Goal: Information Seeking & Learning: Learn about a topic

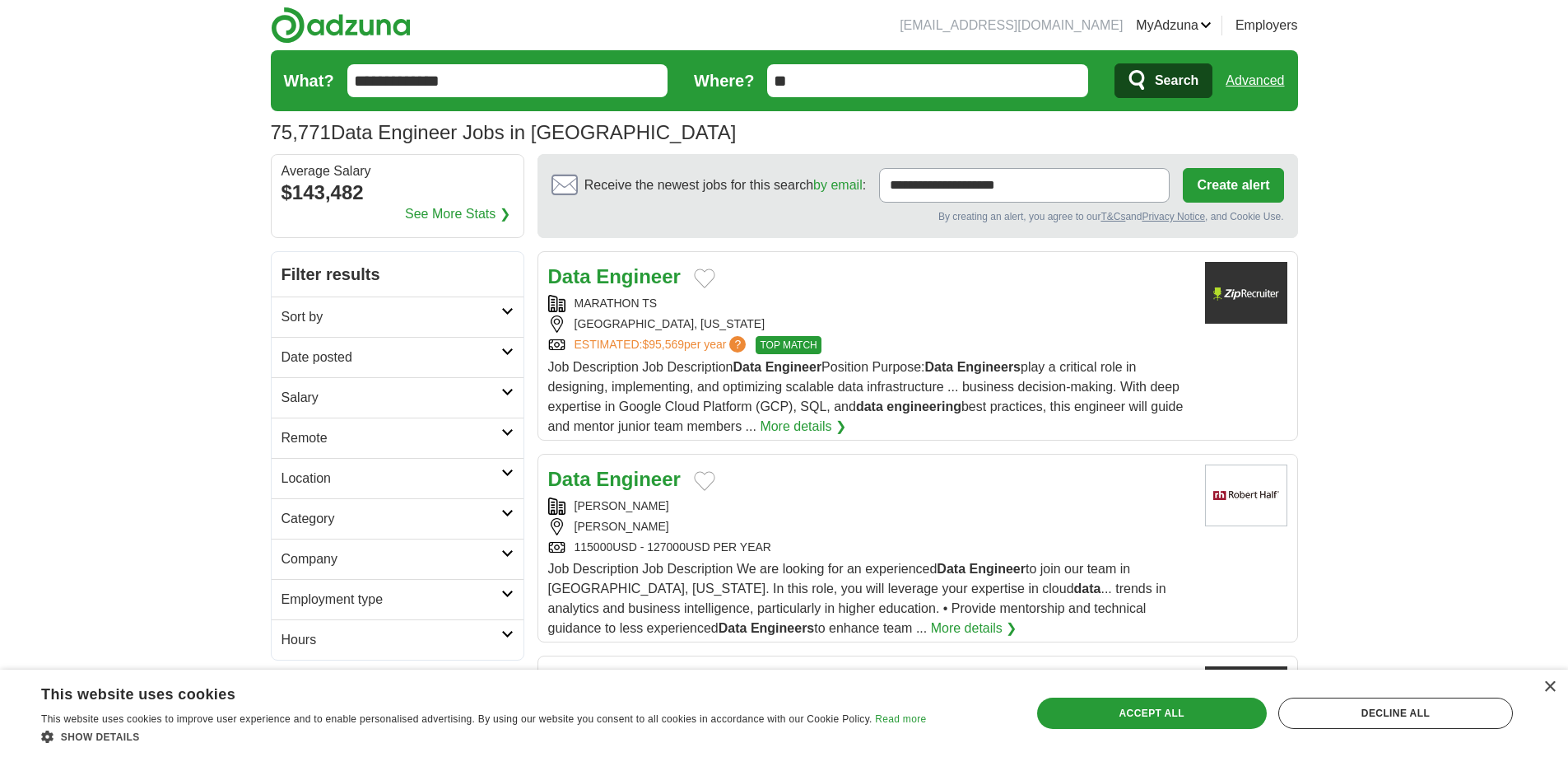
click at [494, 343] on link "Date posted" at bounding box center [398, 356] width 252 height 41
click at [348, 403] on link "Last 24 hours" at bounding box center [398, 397] width 232 height 20
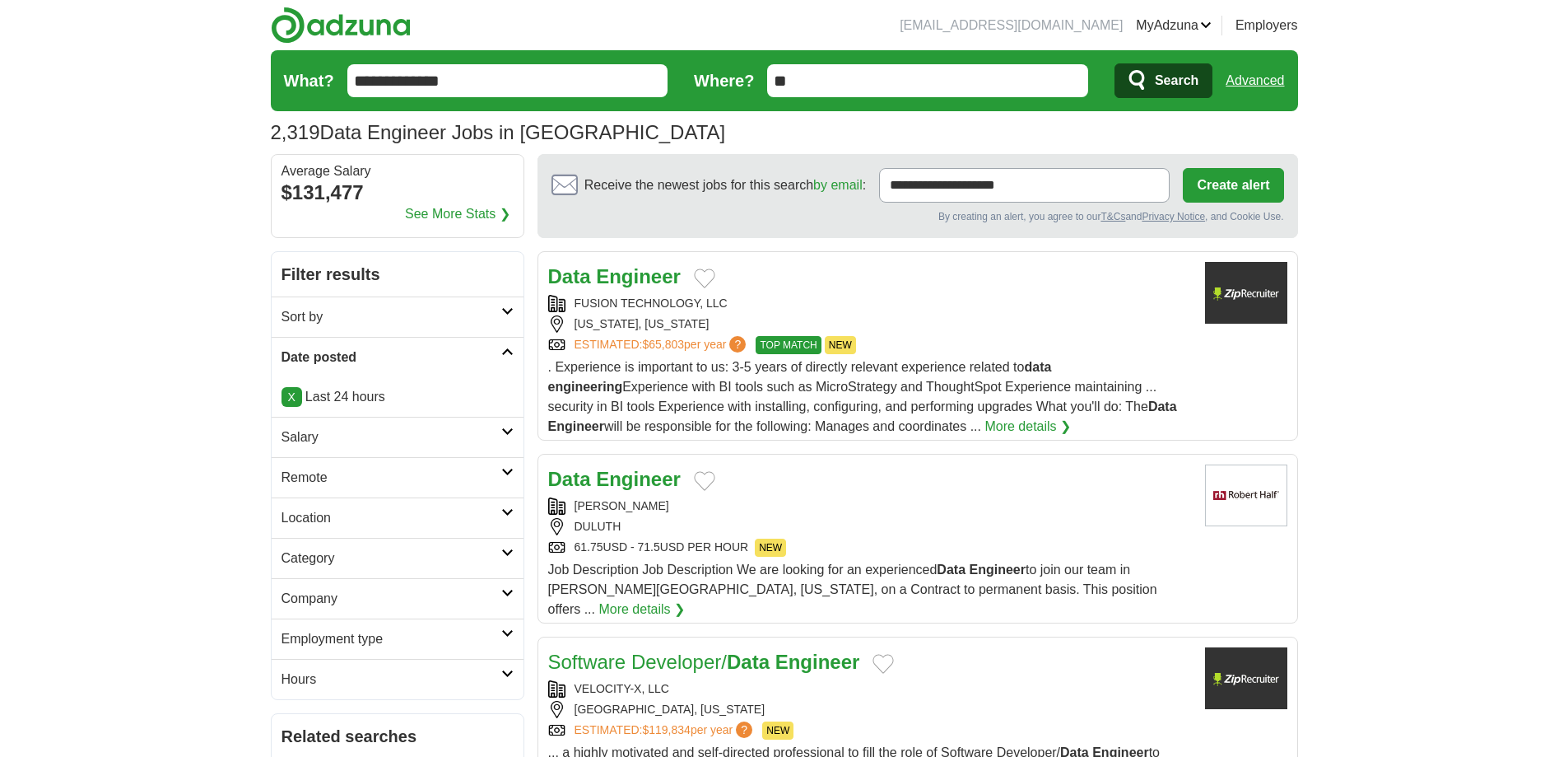
click at [405, 471] on h2 "Remote" at bounding box center [391, 477] width 220 height 20
click at [341, 518] on link "Remote jobs" at bounding box center [318, 516] width 74 height 14
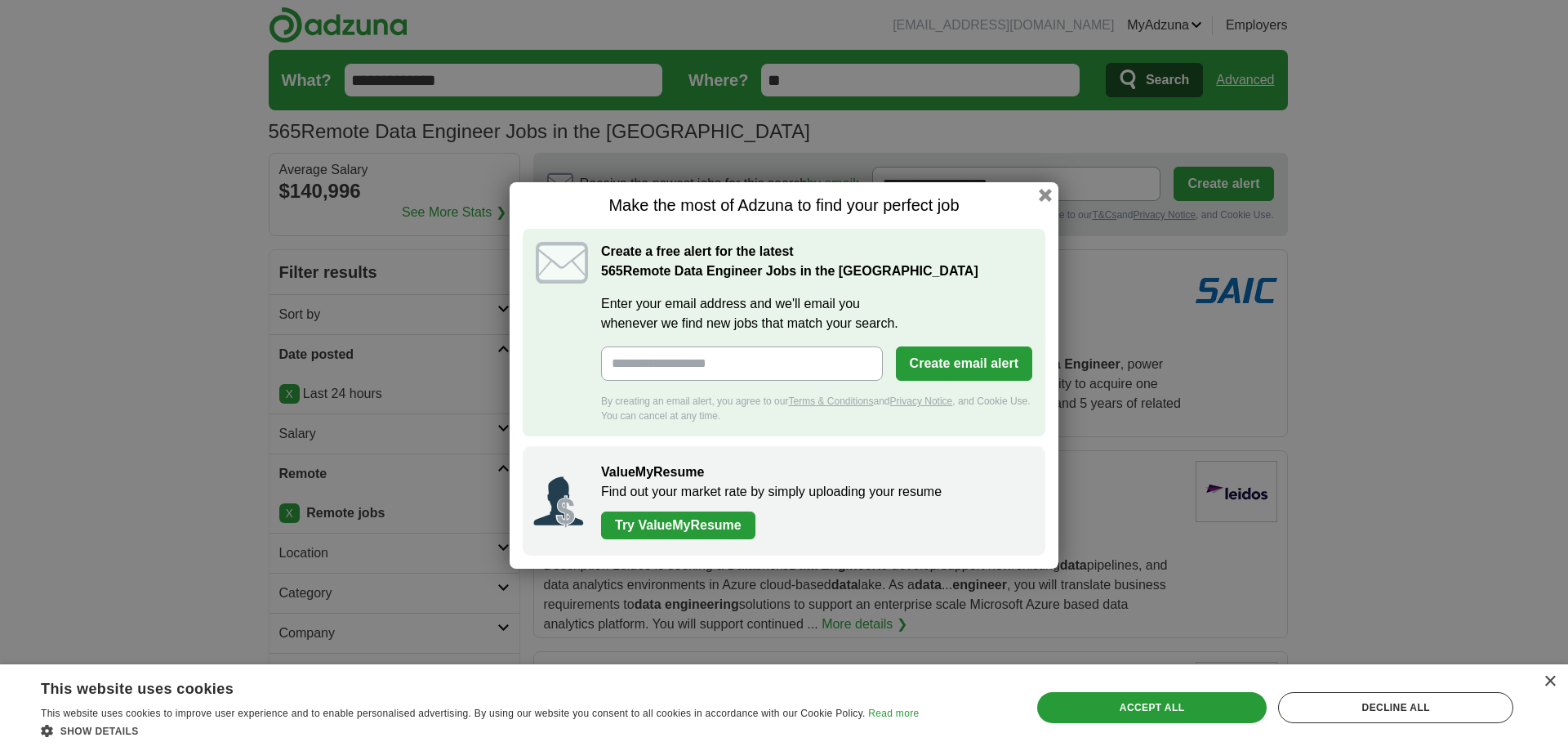
click at [1046, 196] on button "button" at bounding box center [1045, 195] width 13 height 13
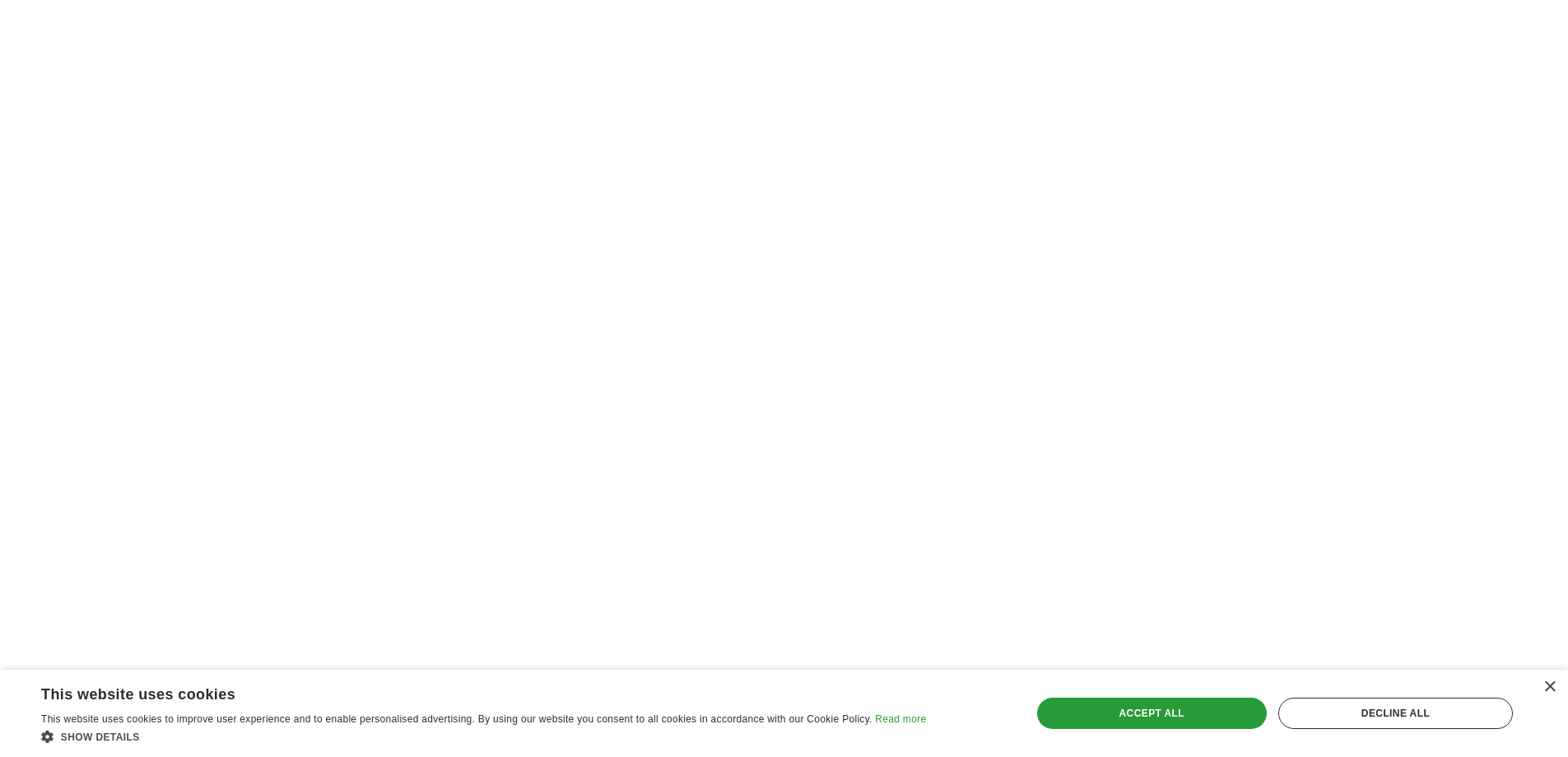
scroll to position [2739, 0]
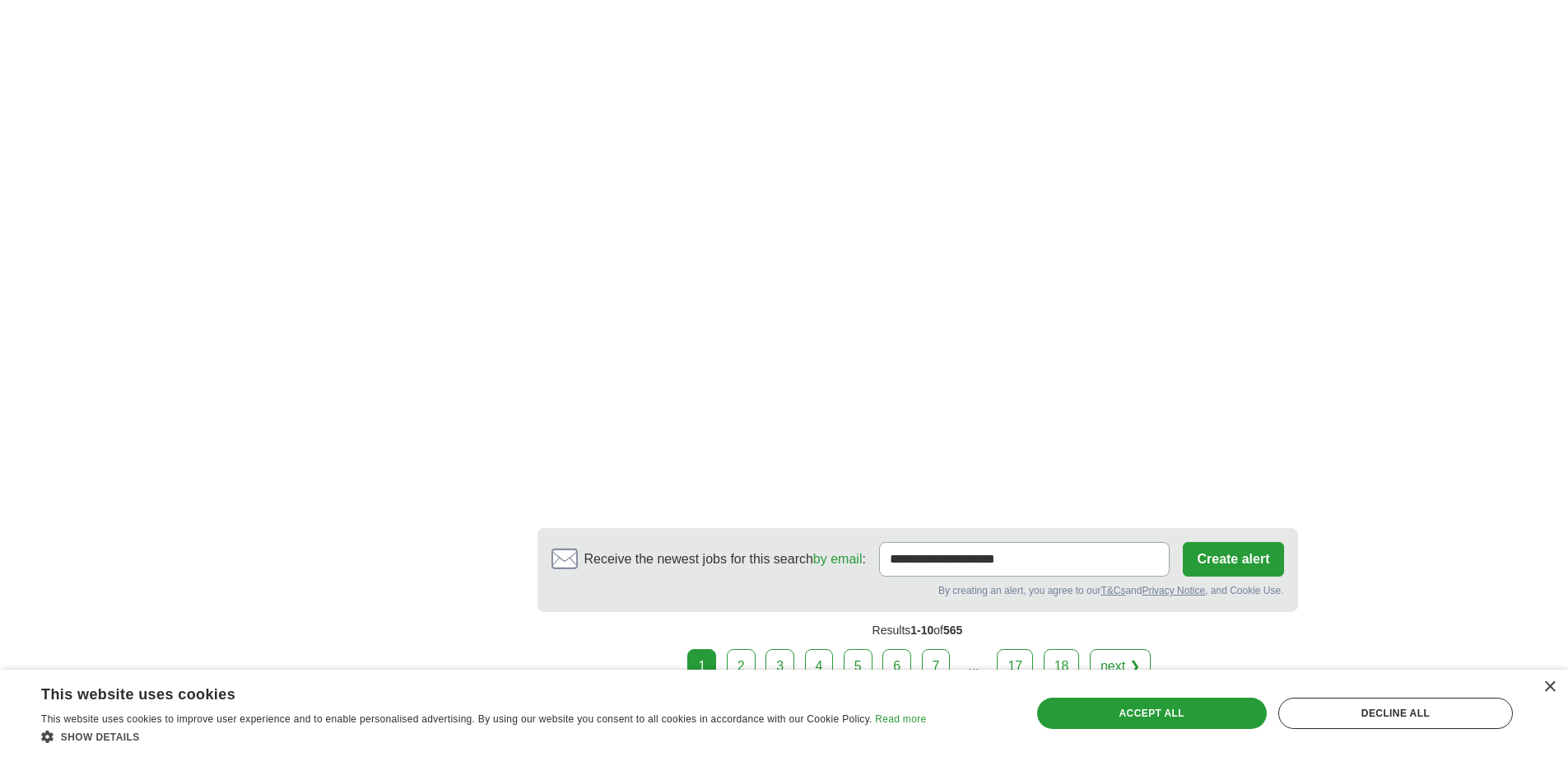
click at [738, 649] on link "2" at bounding box center [741, 666] width 28 height 35
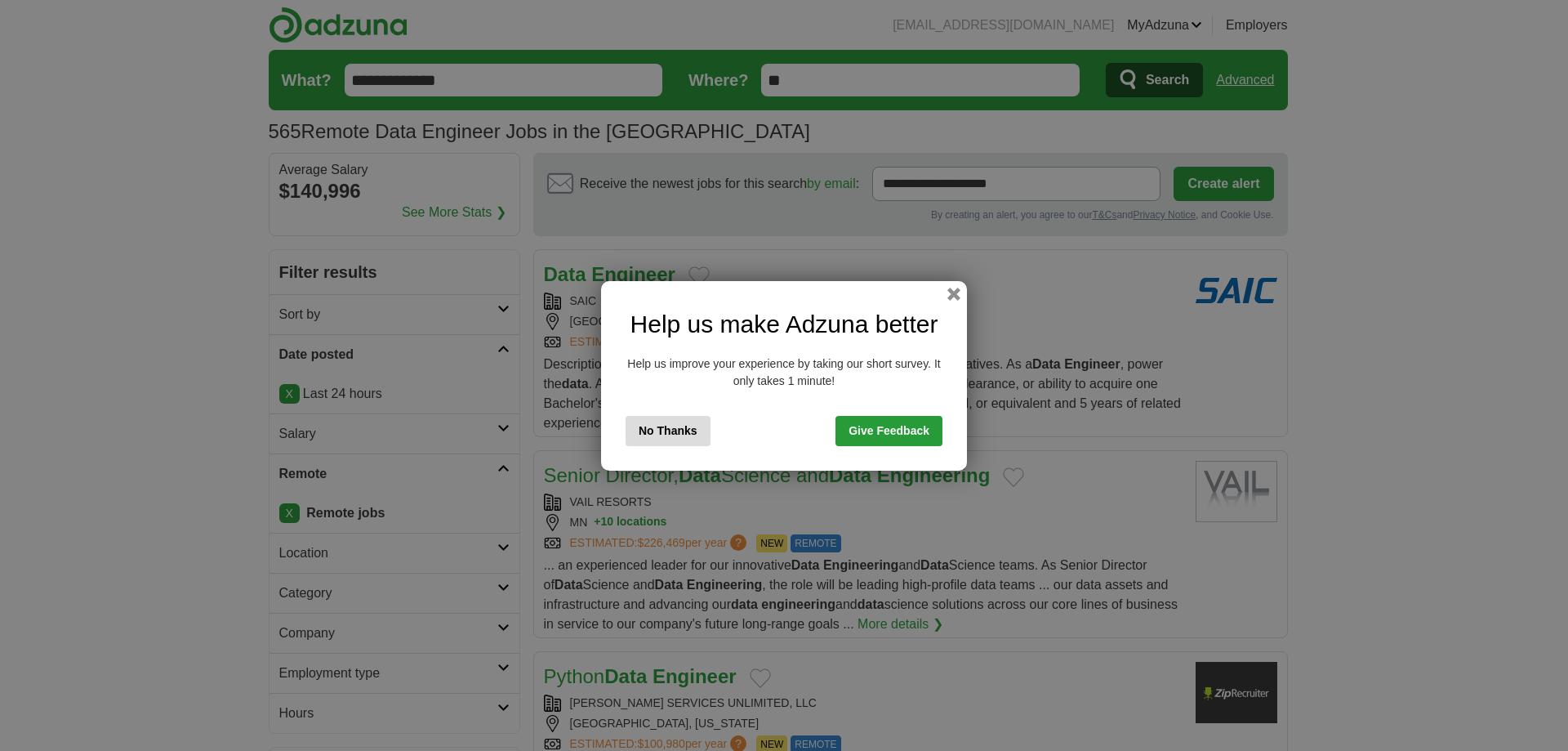
click at [682, 430] on button "No Thanks" at bounding box center [667, 430] width 85 height 30
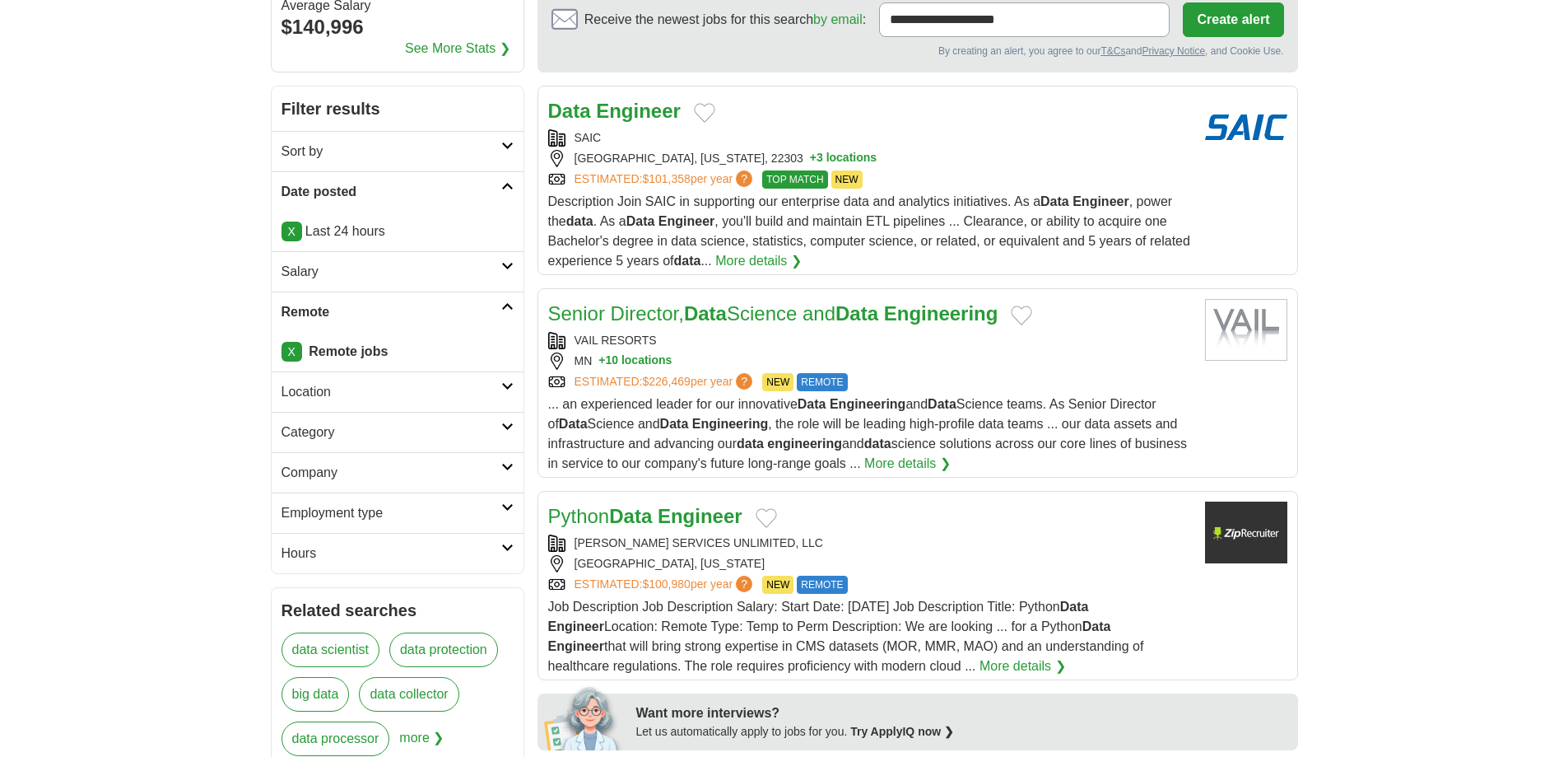
scroll to position [166, 0]
click at [726, 340] on div "VAIL RESORTS" at bounding box center [869, 339] width 643 height 17
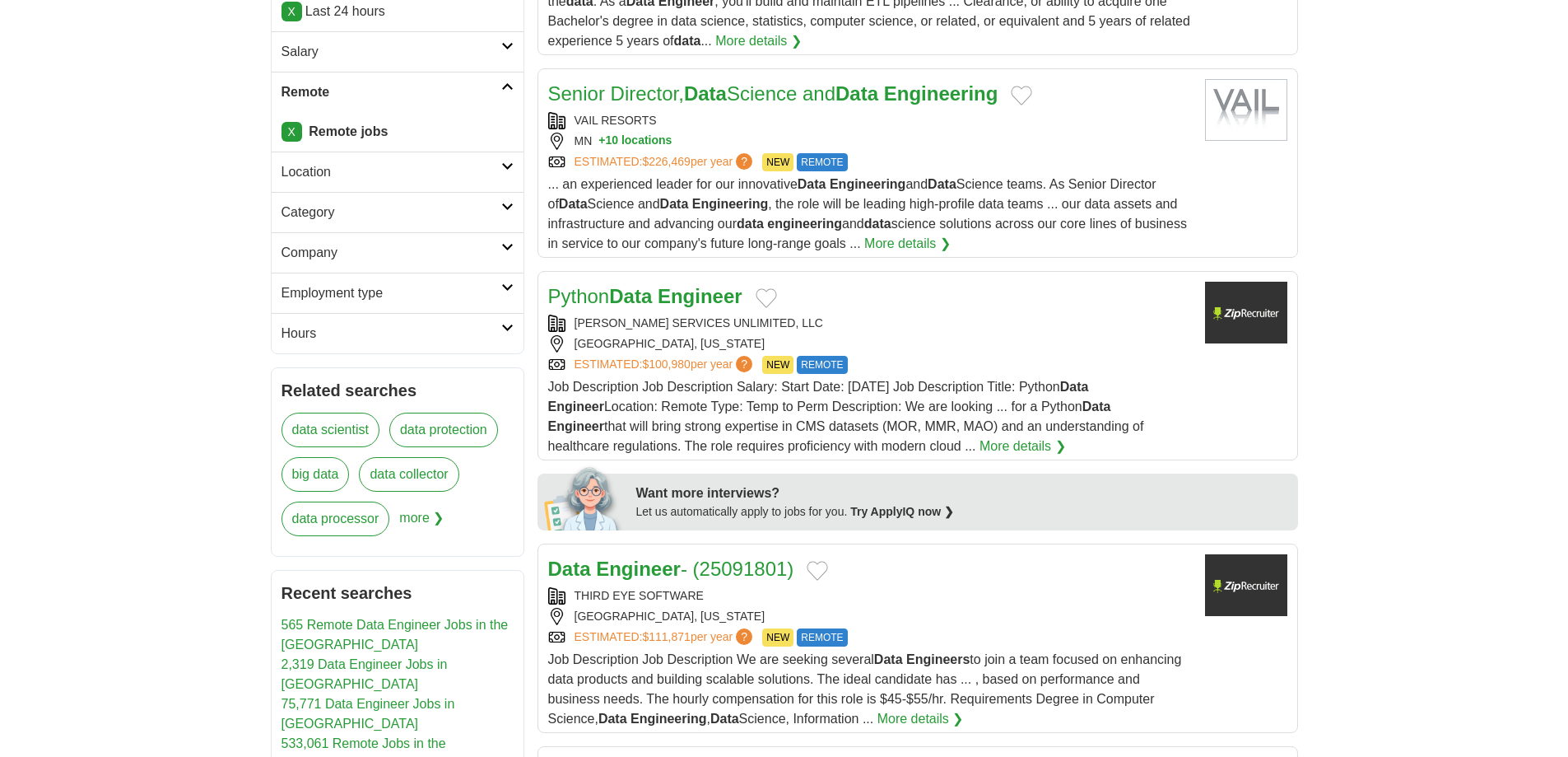
scroll to position [390, 0]
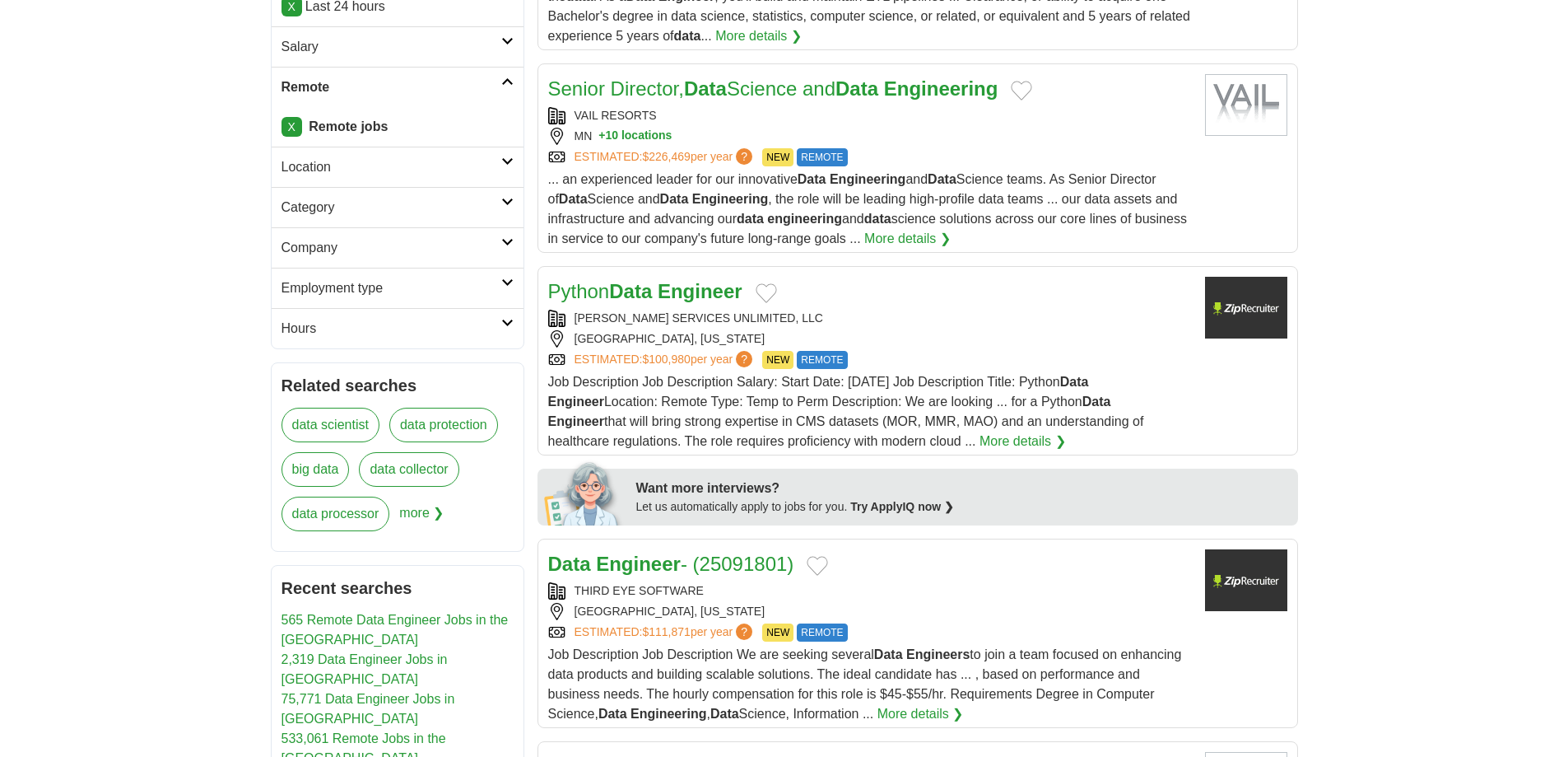
click at [689, 331] on div "HOUSTON, TEXAS" at bounding box center [869, 338] width 643 height 17
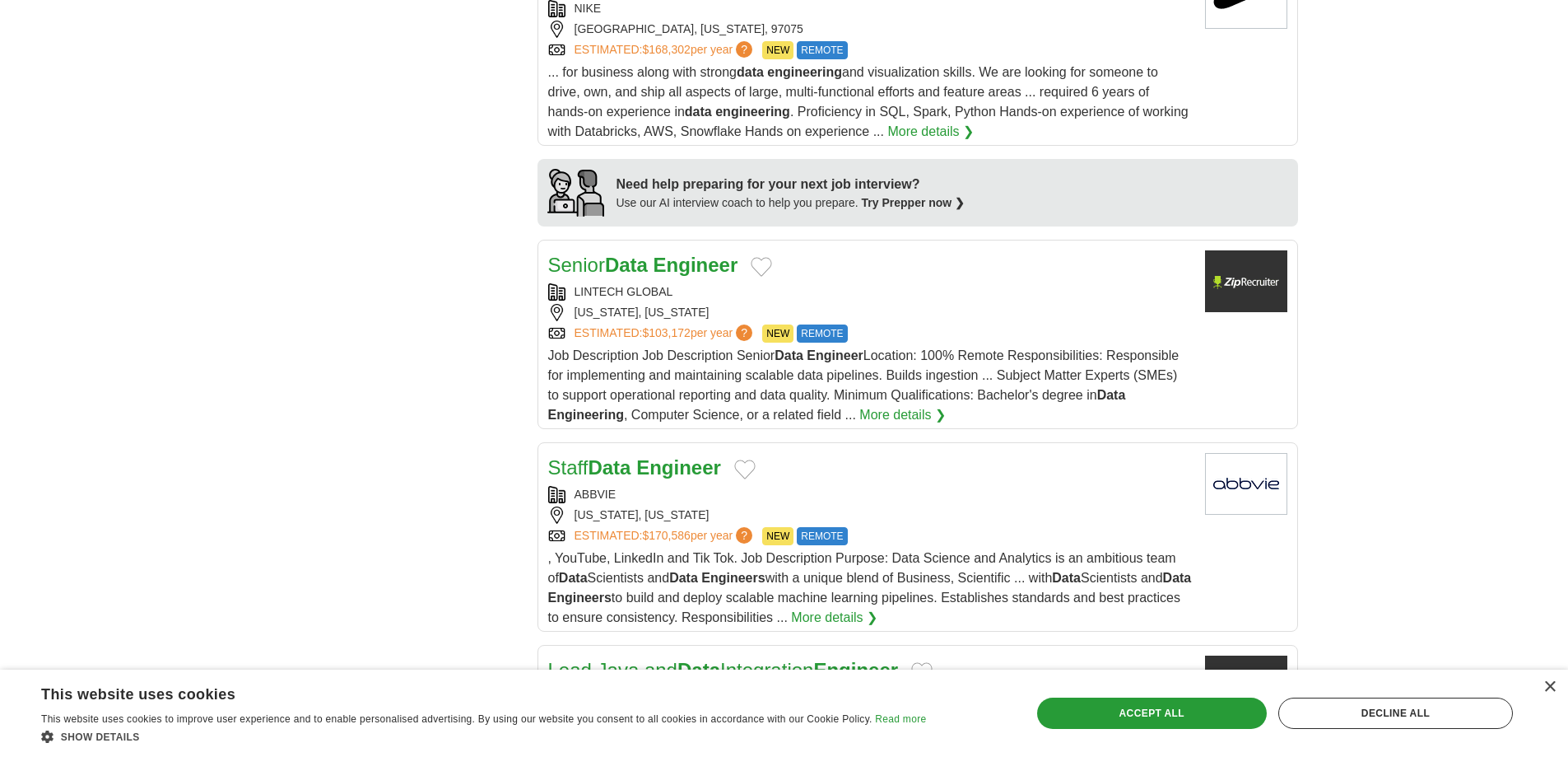
scroll to position [1381, 0]
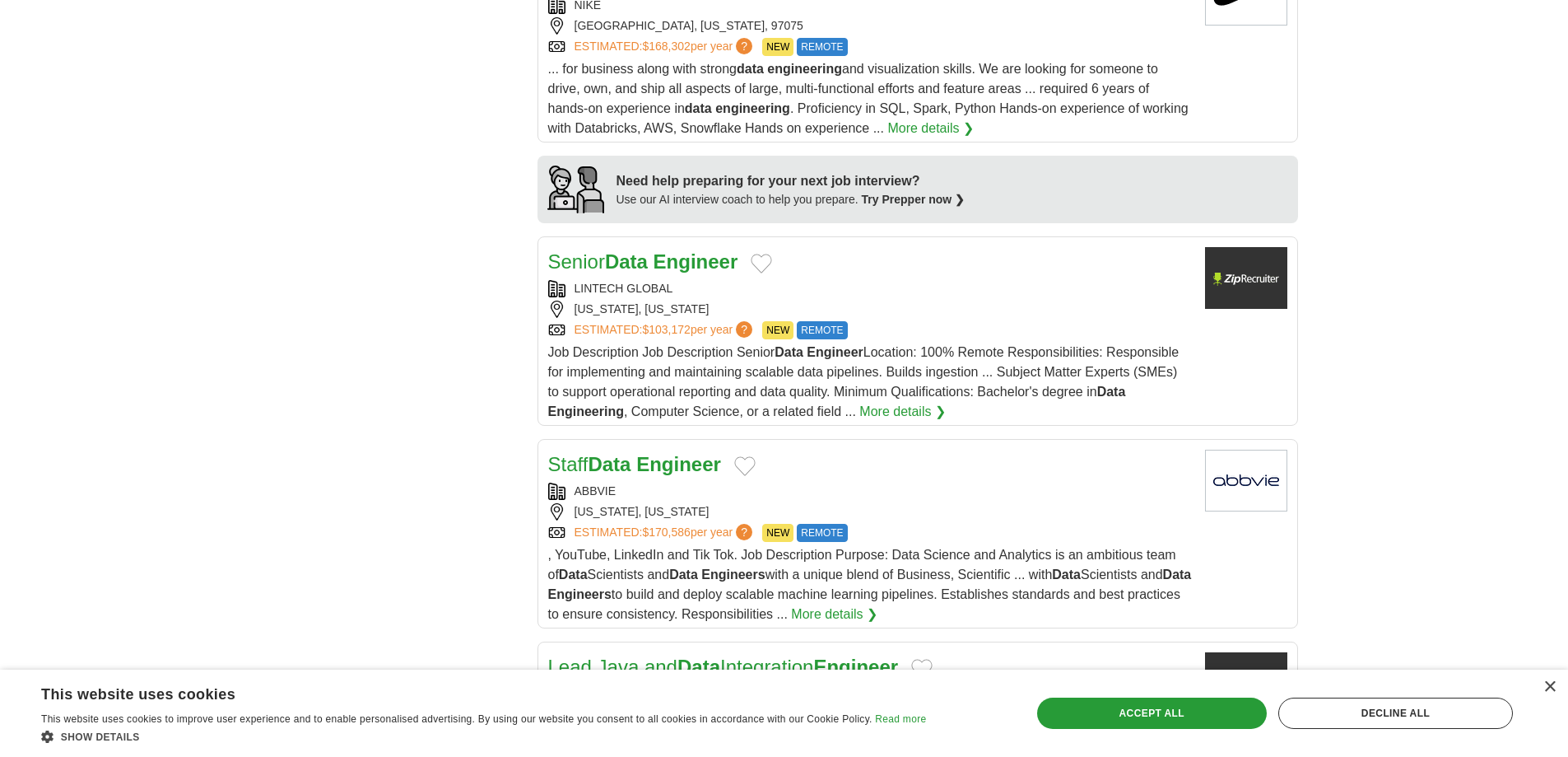
click at [665, 300] on div "LINTECH GLOBAL WASHINGTON, DISTRICT OF COLUMBIA ESTIMATED: $103,172 per year ? …" at bounding box center [869, 309] width 643 height 60
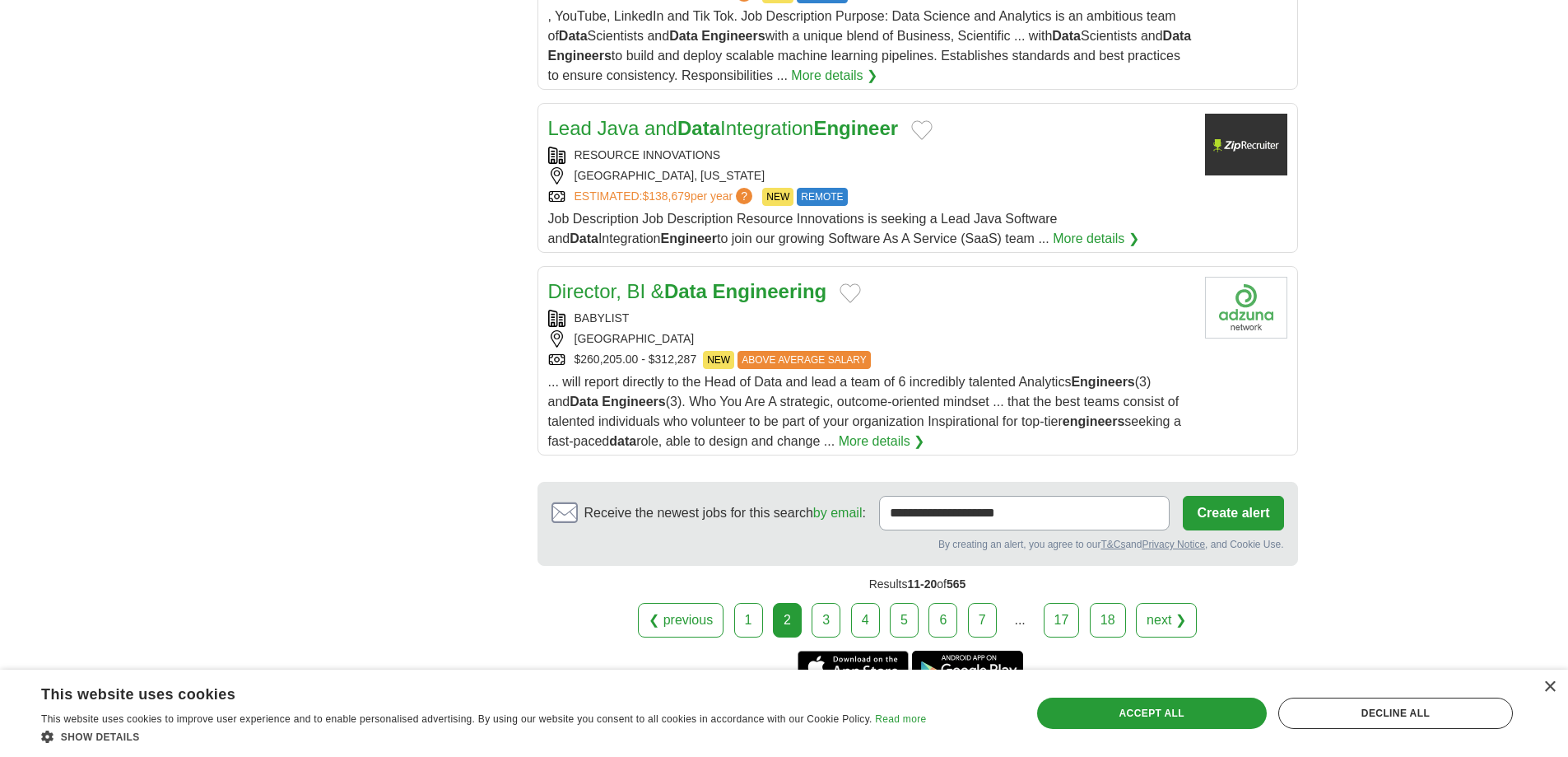
scroll to position [1922, 0]
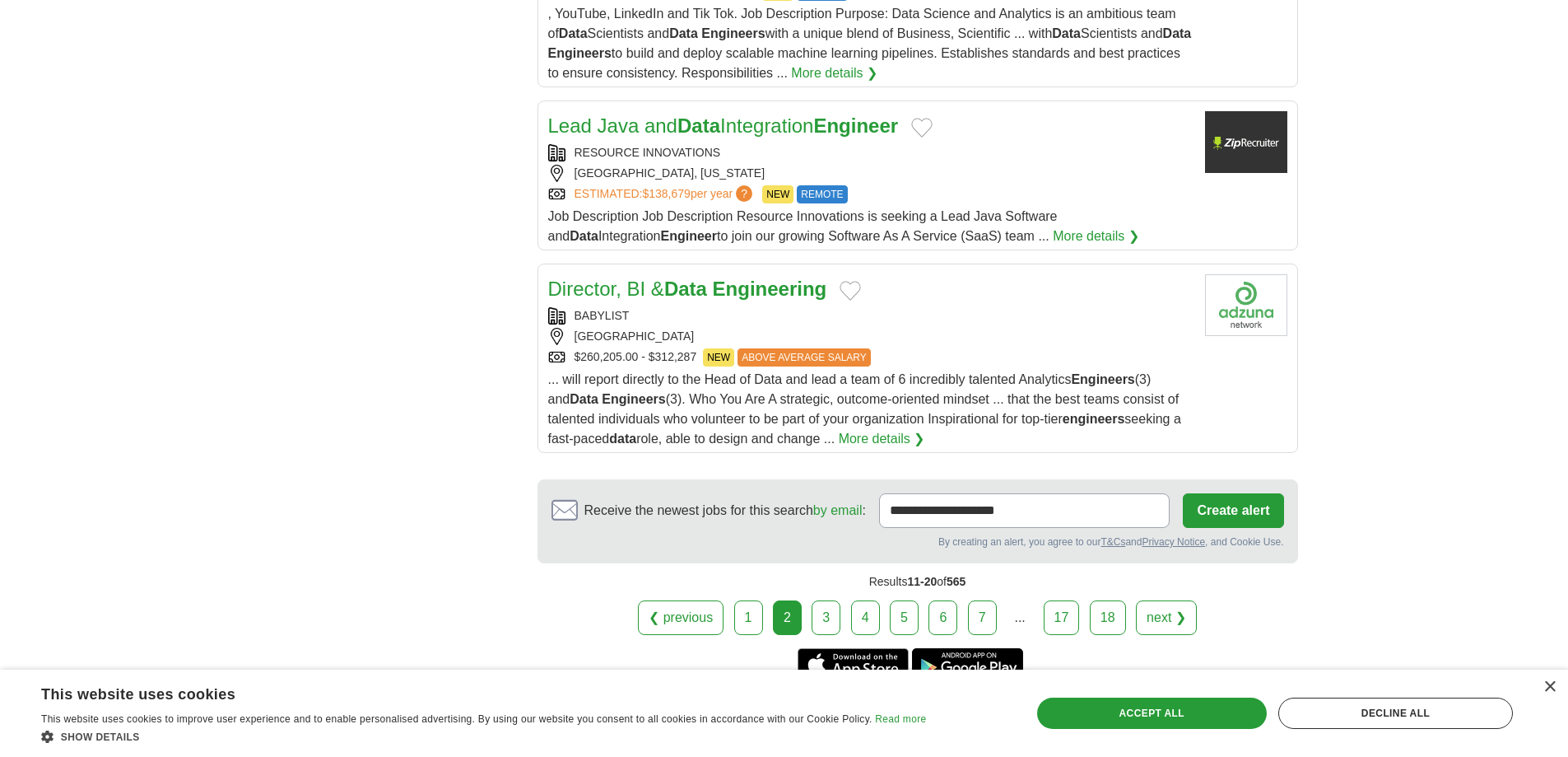
click at [827, 611] on link "3" at bounding box center [826, 617] width 28 height 35
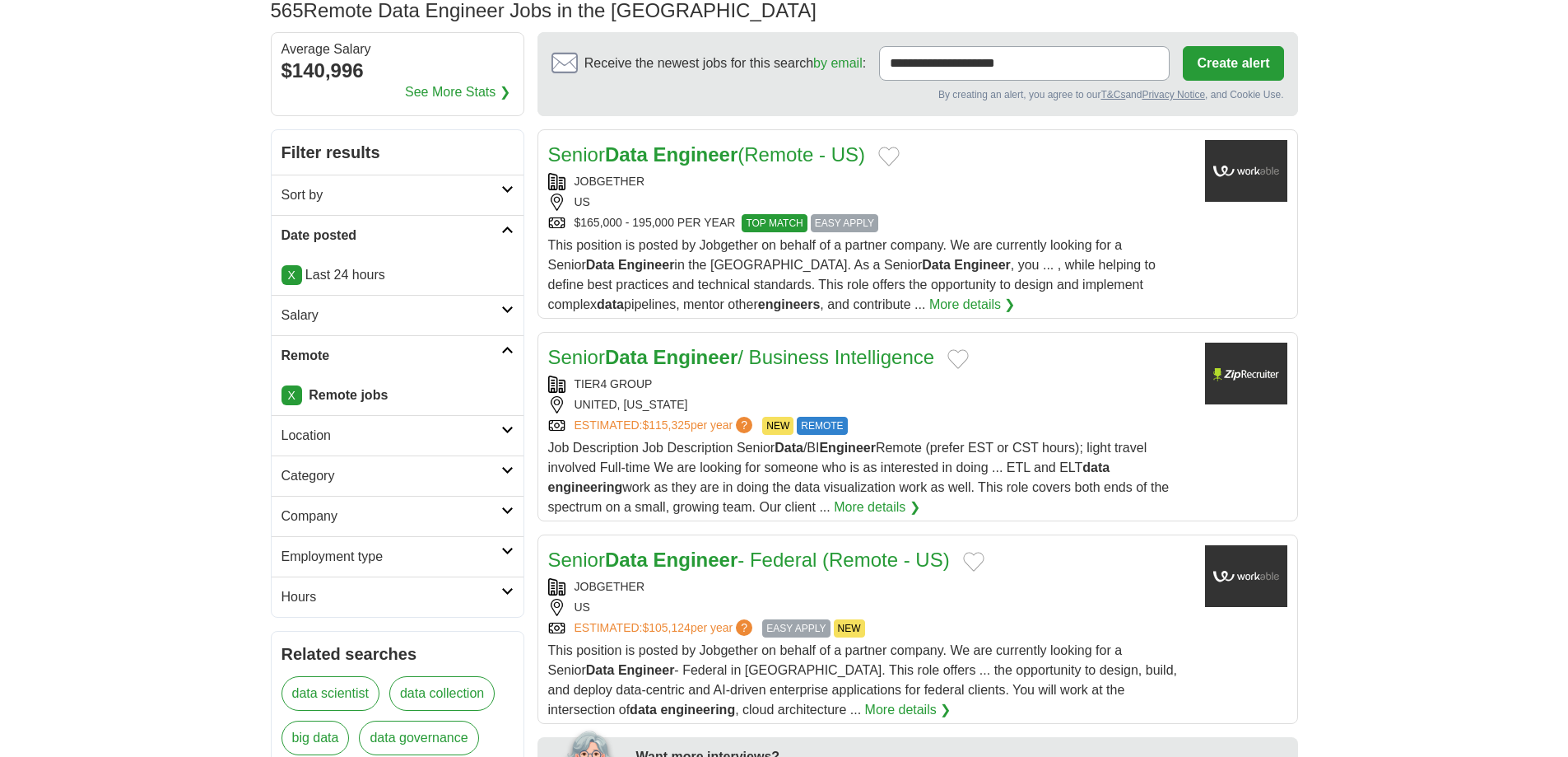
click at [703, 379] on div "TIER4 GROUP" at bounding box center [869, 384] width 643 height 17
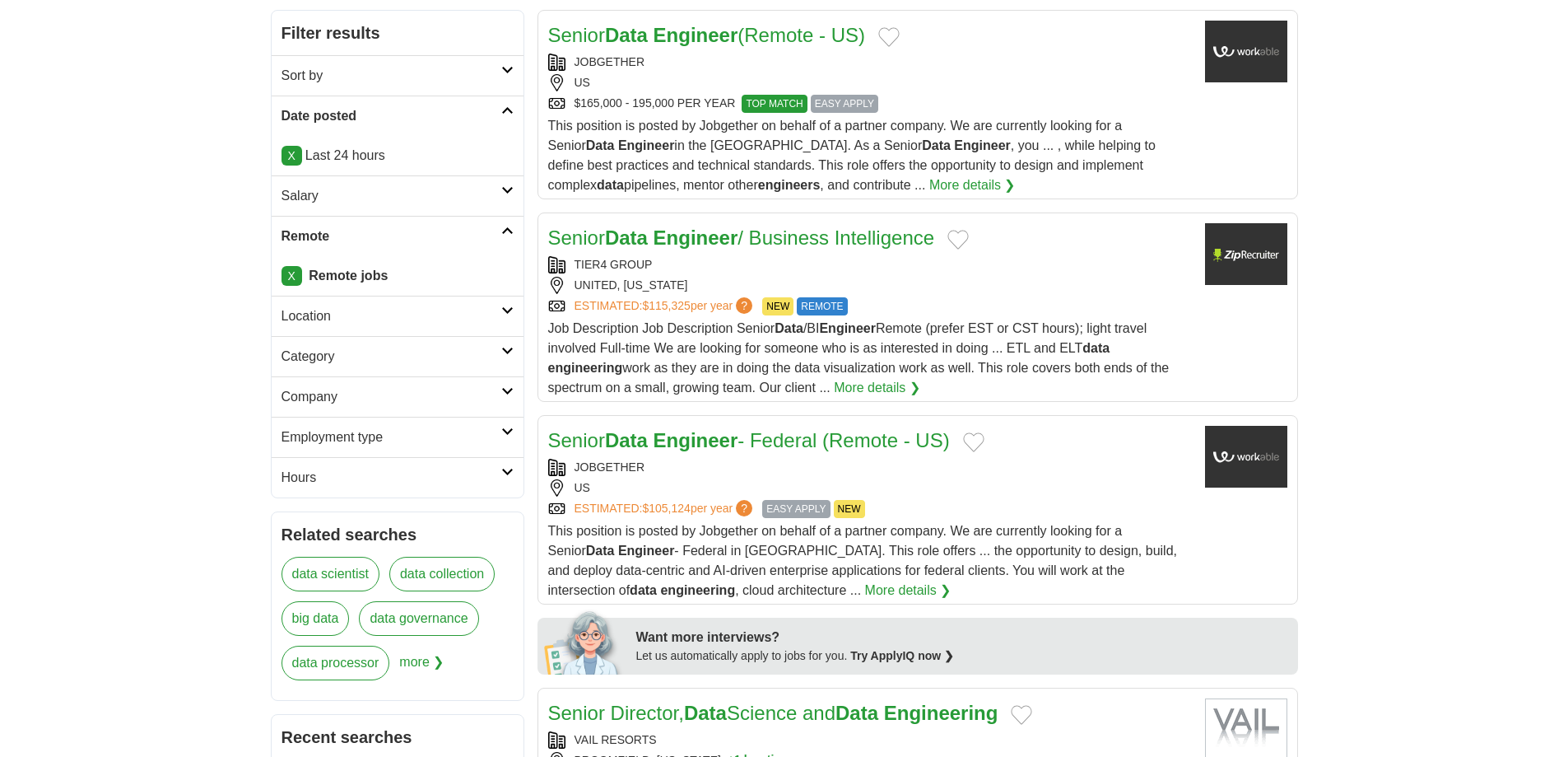
click at [703, 379] on div "Job Description Job Description Senior Data /BI Engineer Remote (prefer EST or …" at bounding box center [869, 358] width 643 height 79
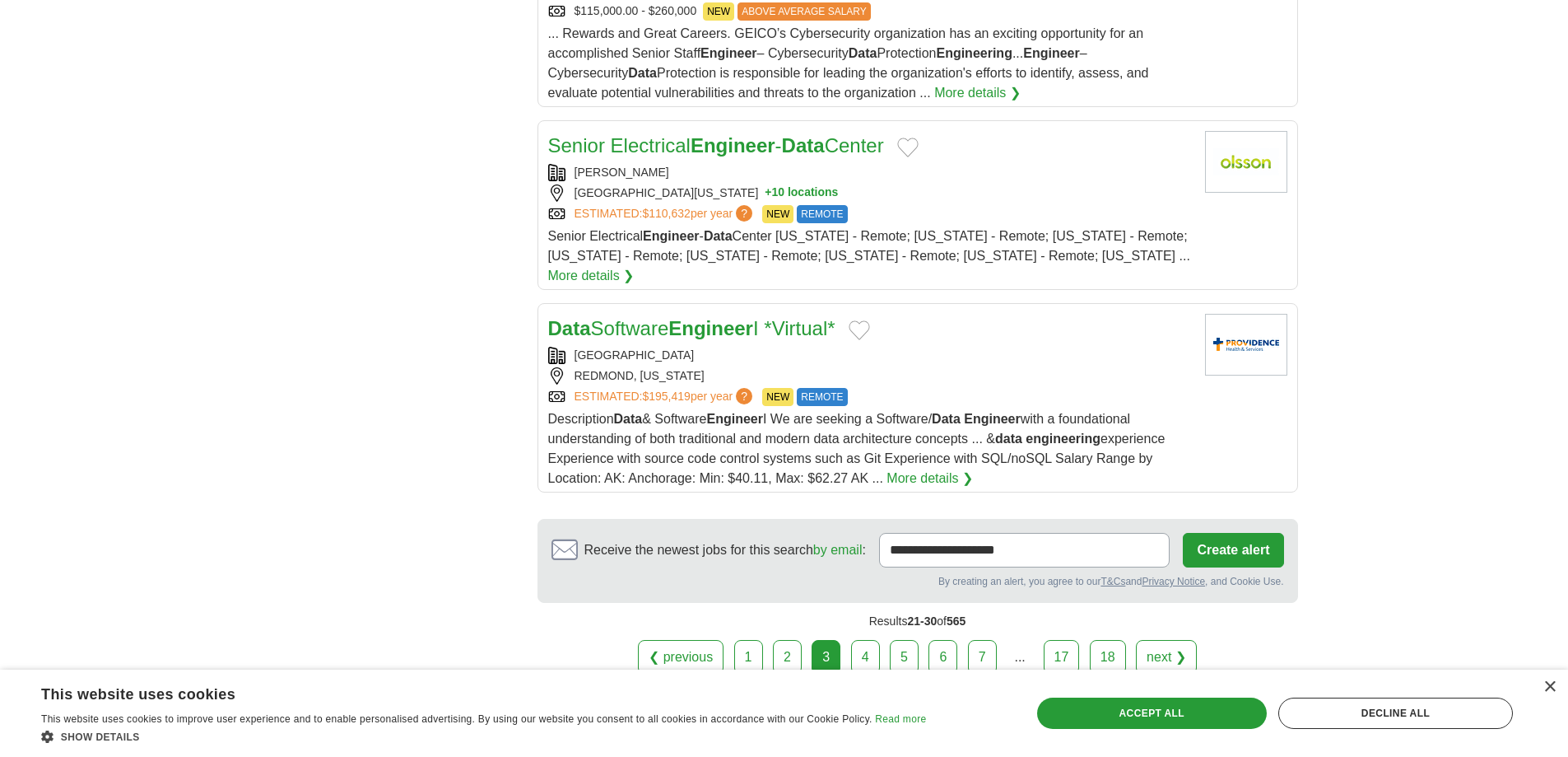
scroll to position [1915, 0]
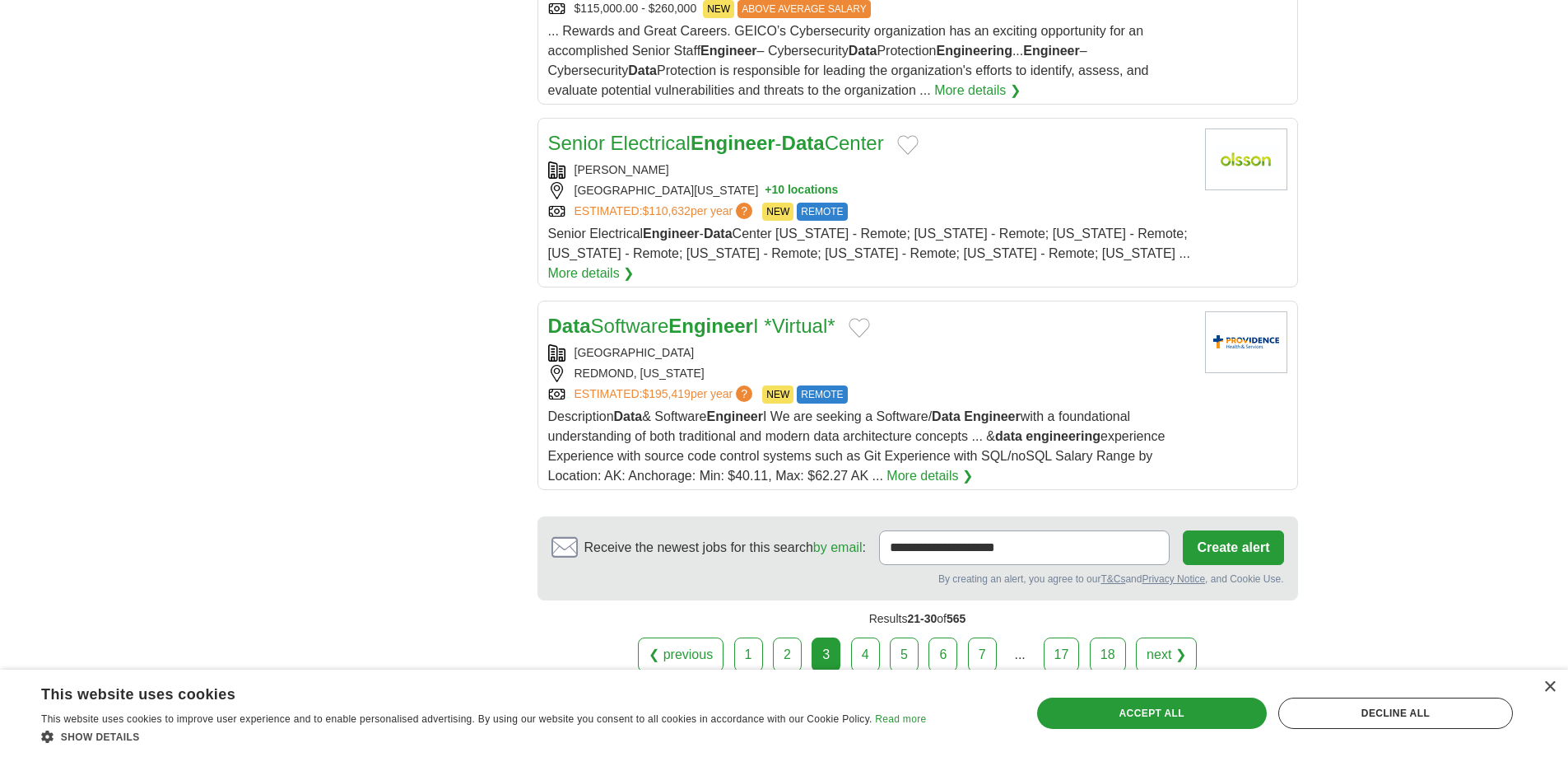
click at [876, 637] on link "4" at bounding box center [865, 654] width 28 height 35
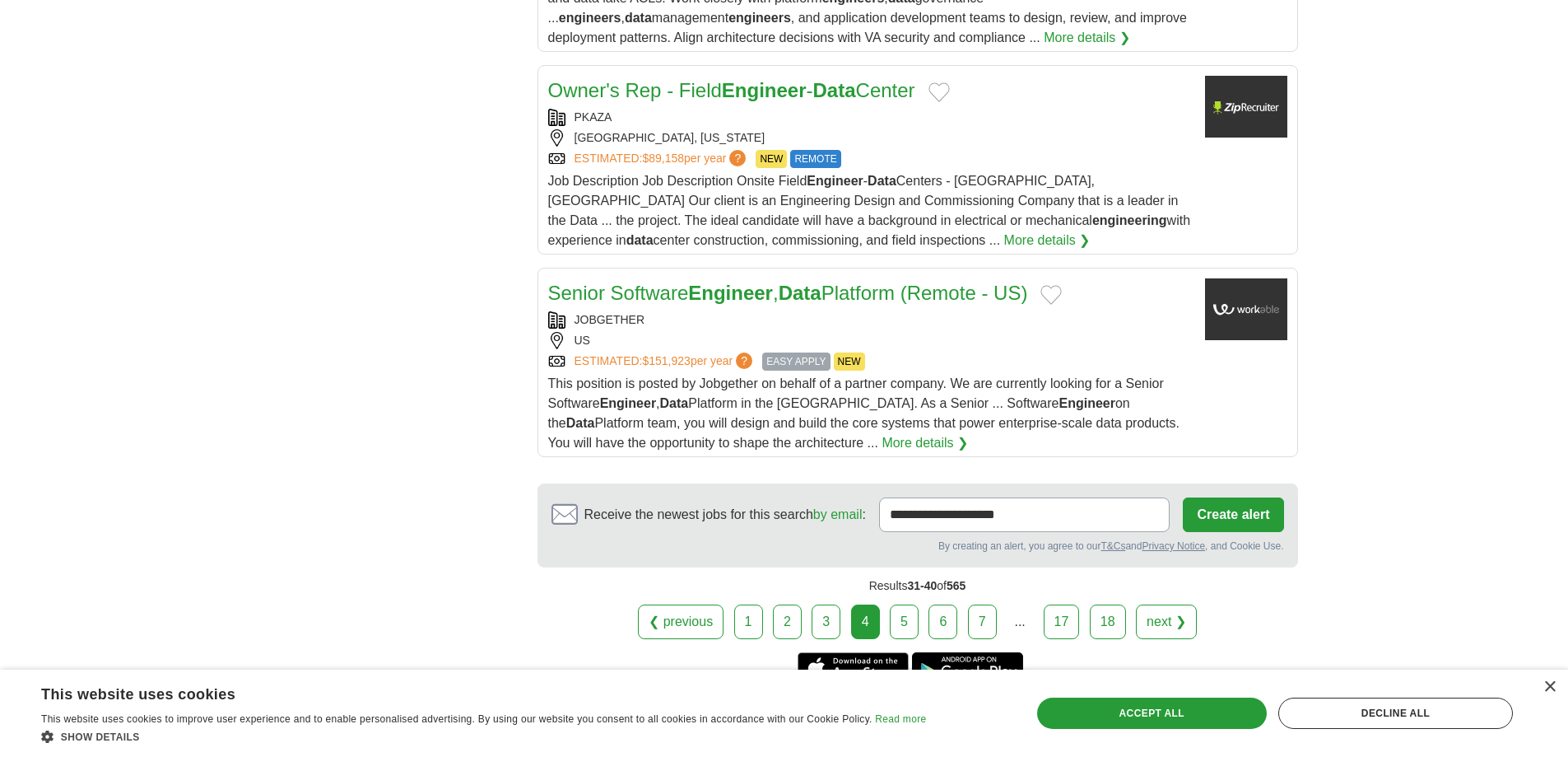
scroll to position [1918, 0]
click at [907, 604] on link "5" at bounding box center [904, 621] width 28 height 35
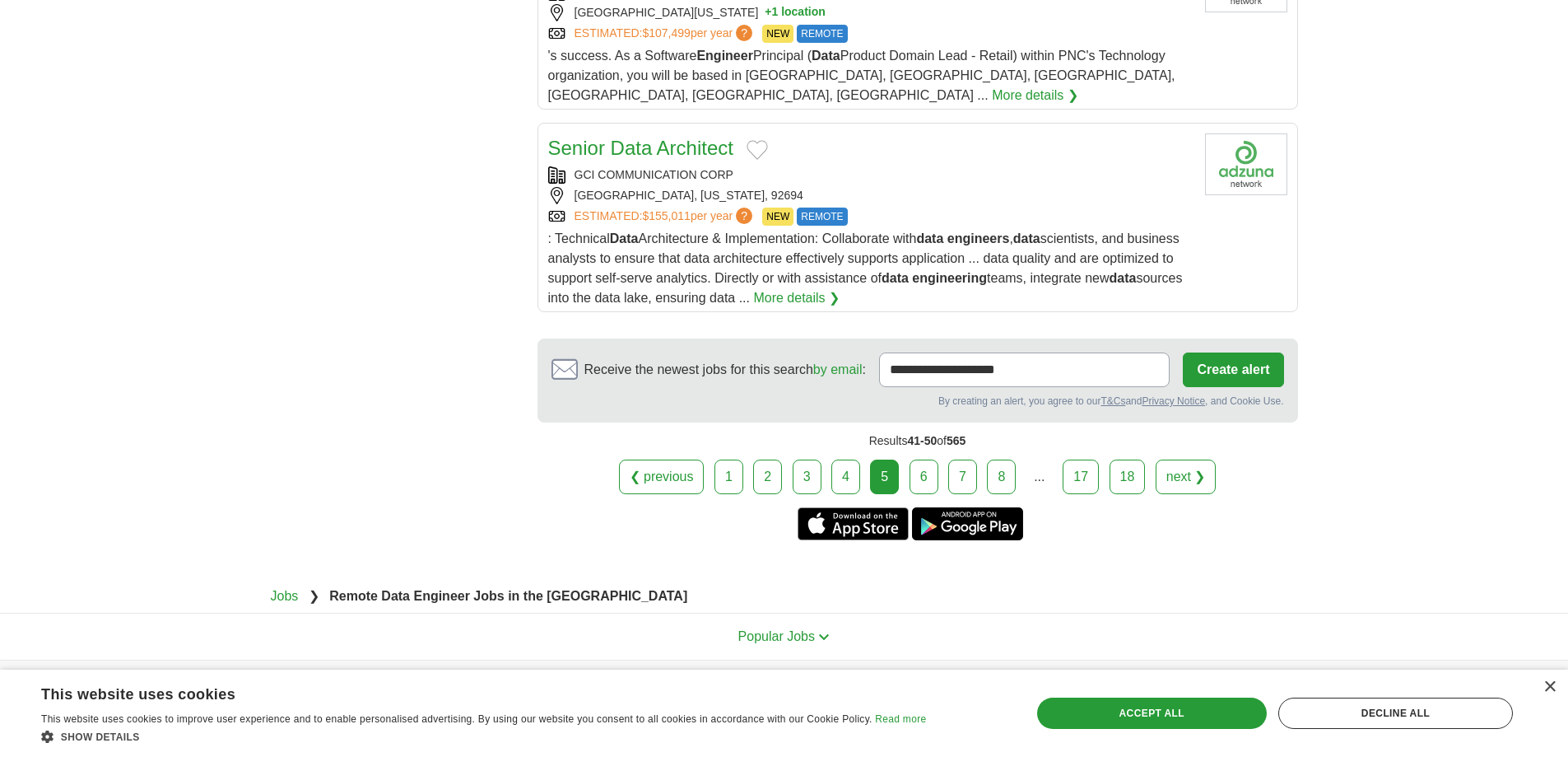
scroll to position [2053, 0]
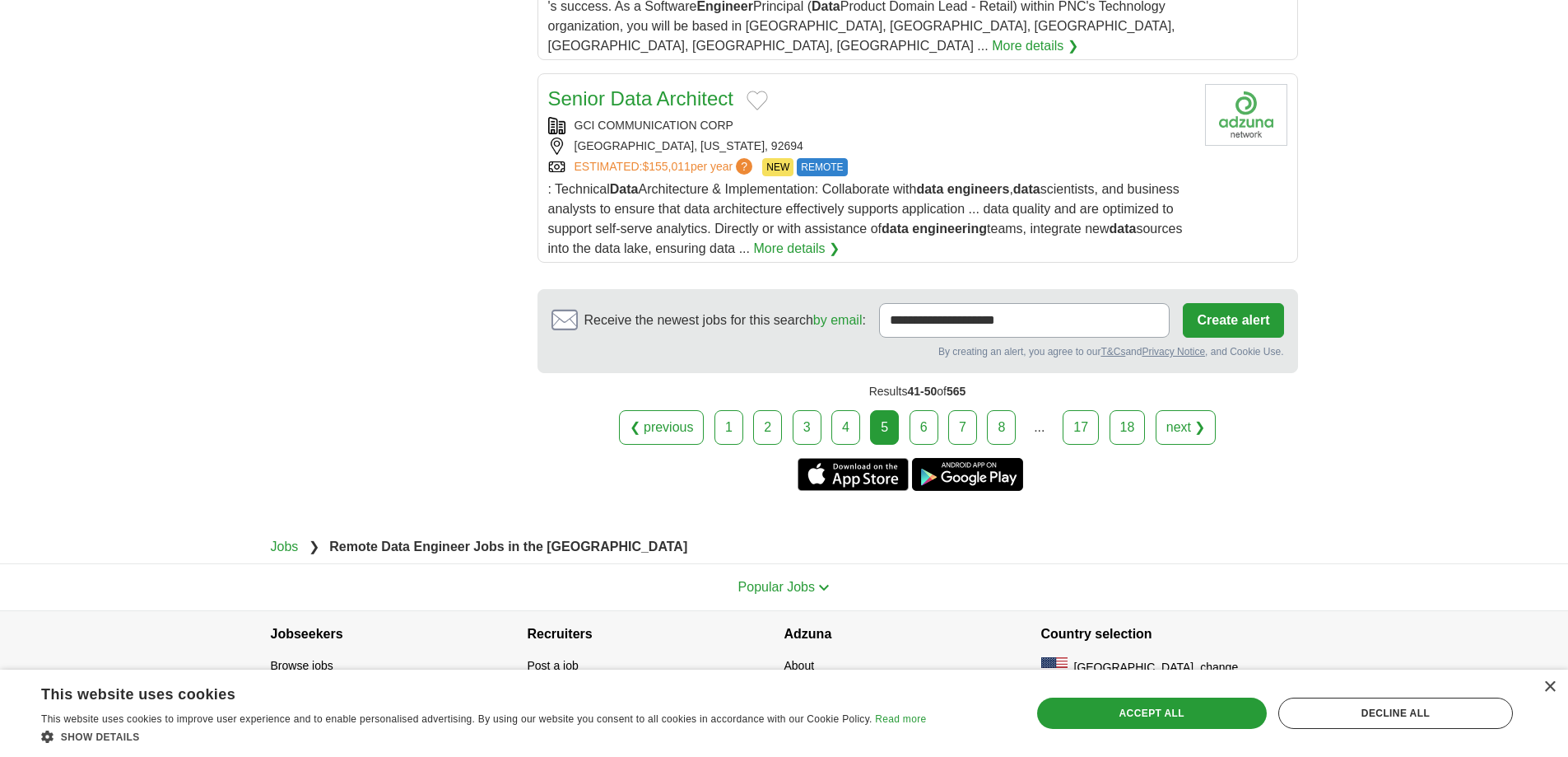
click at [915, 410] on link "6" at bounding box center [924, 427] width 28 height 35
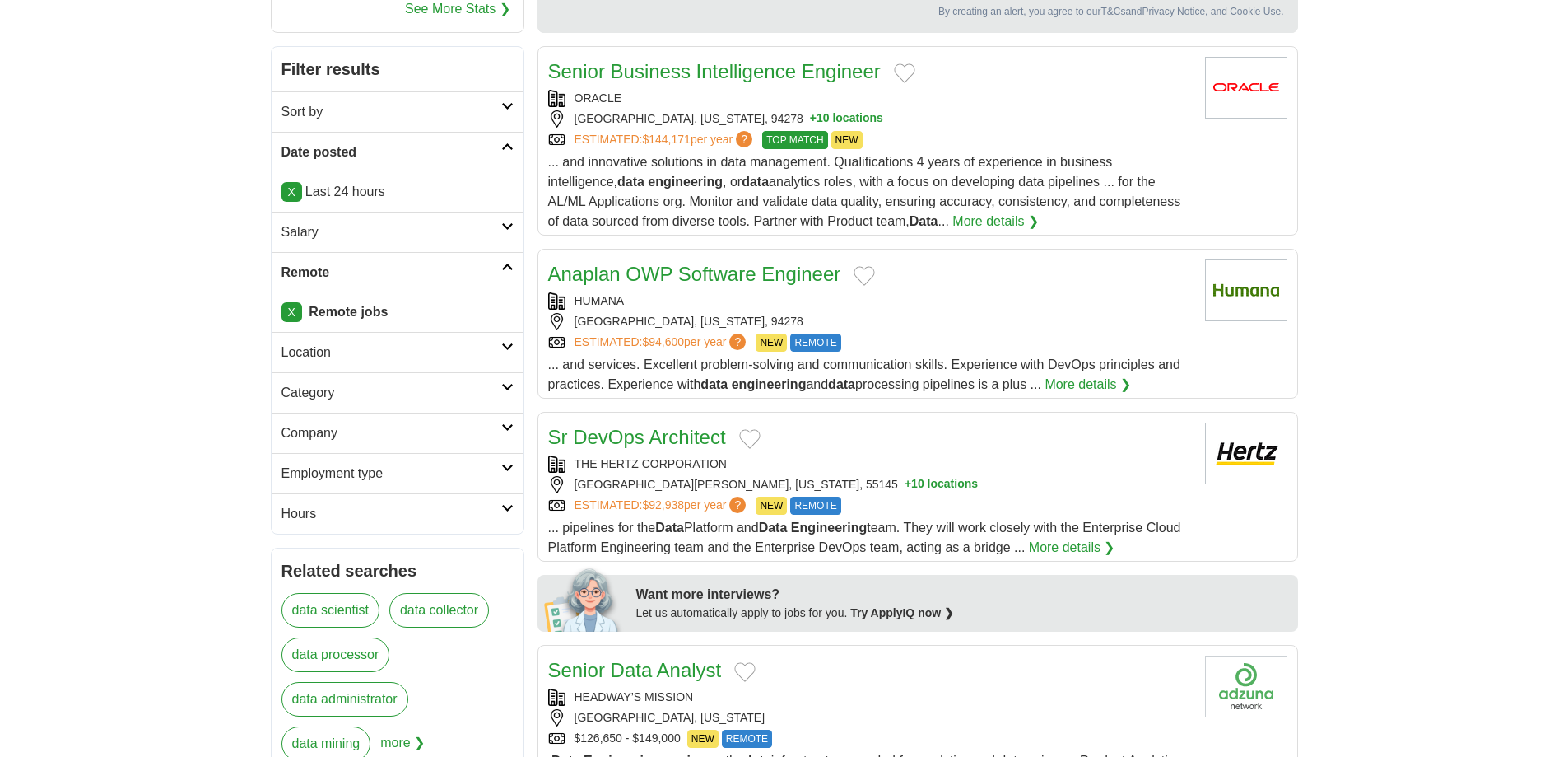
scroll to position [205, 0]
click at [692, 104] on div "ORACLE" at bounding box center [869, 98] width 643 height 17
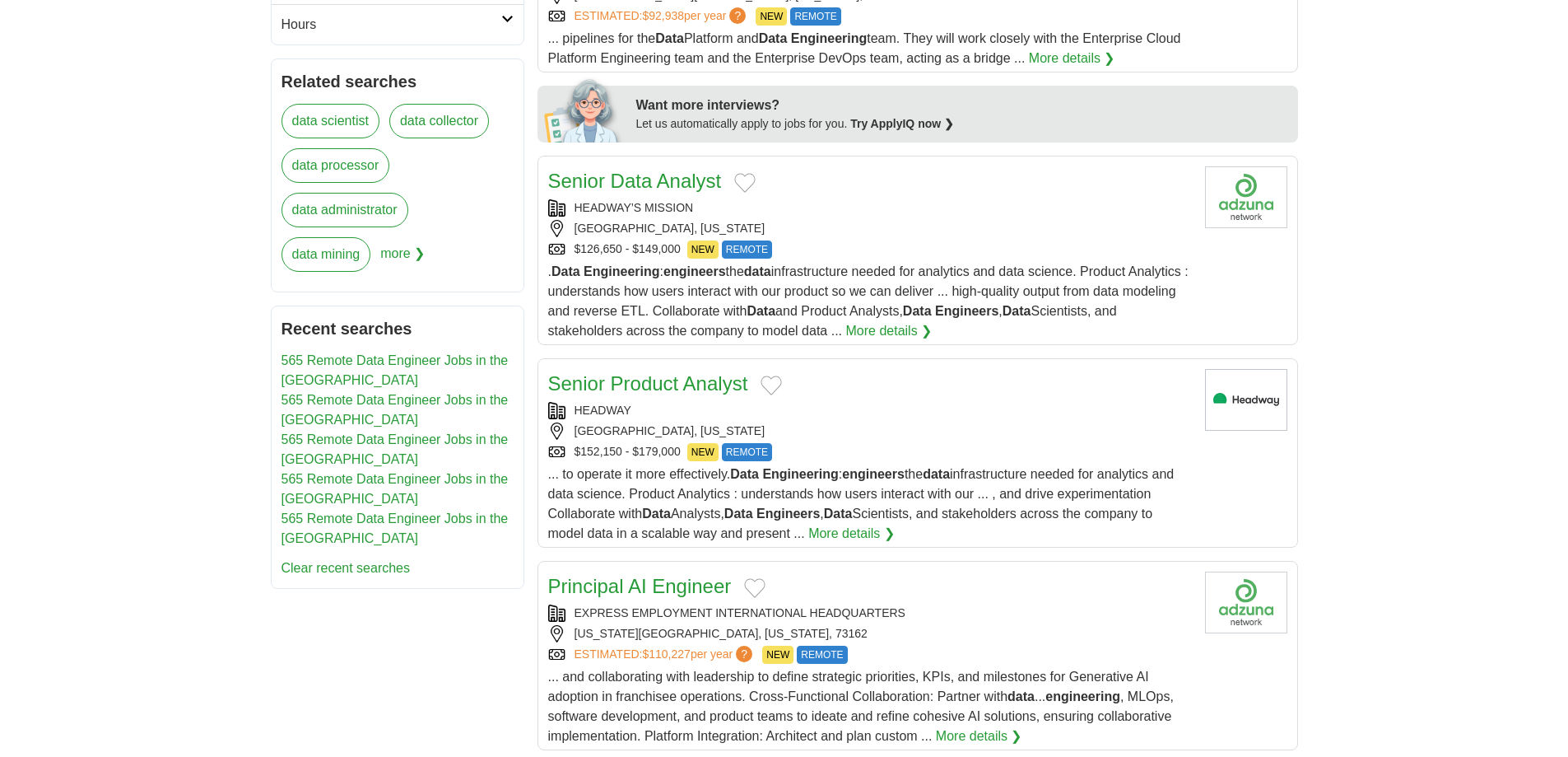
scroll to position [696, 0]
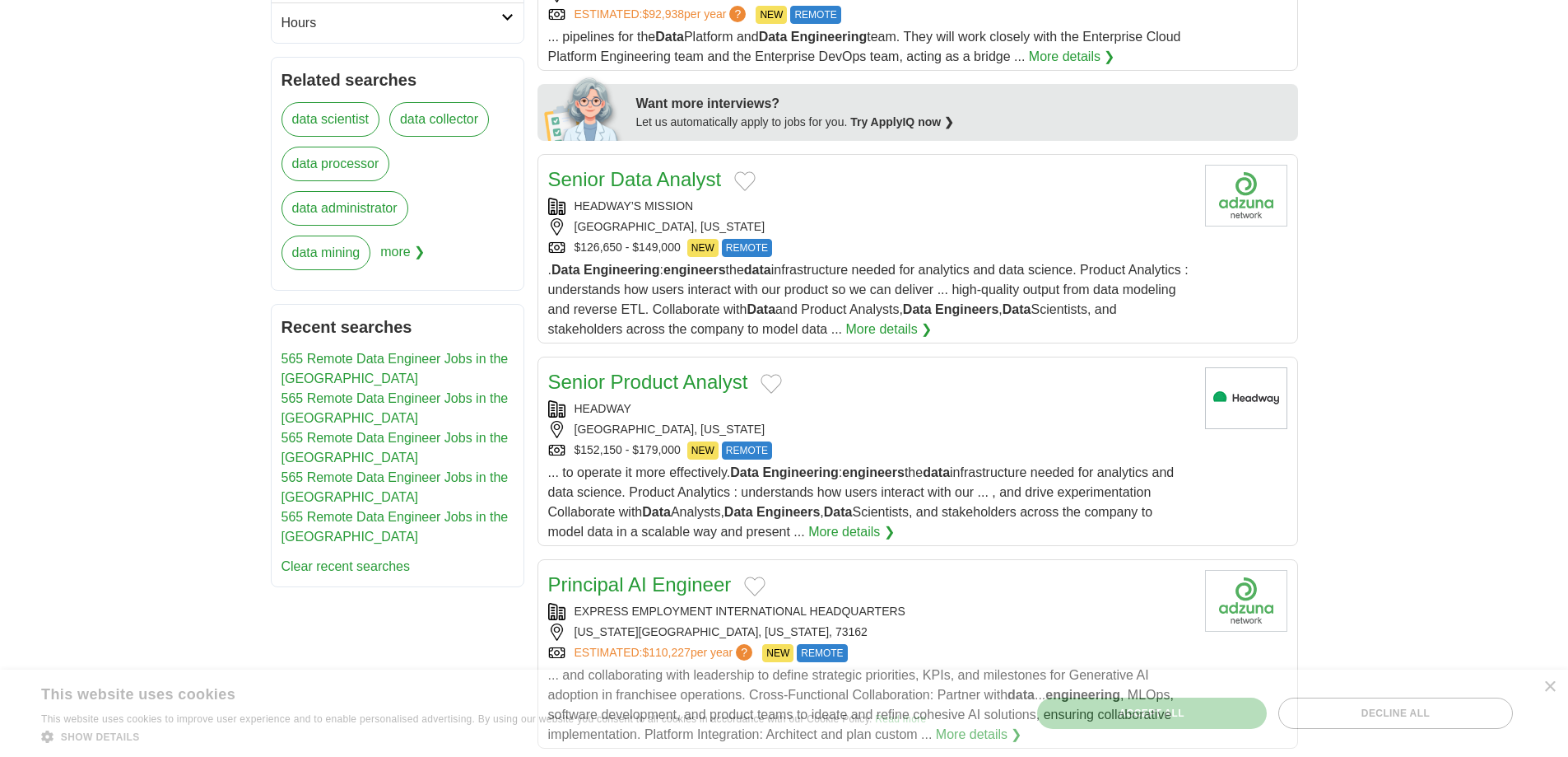
click at [668, 216] on div "HEADWAY’S MISSION [GEOGRAPHIC_DATA], [US_STATE] $126,650 - $149,000 NEW REMOTE" at bounding box center [869, 227] width 643 height 60
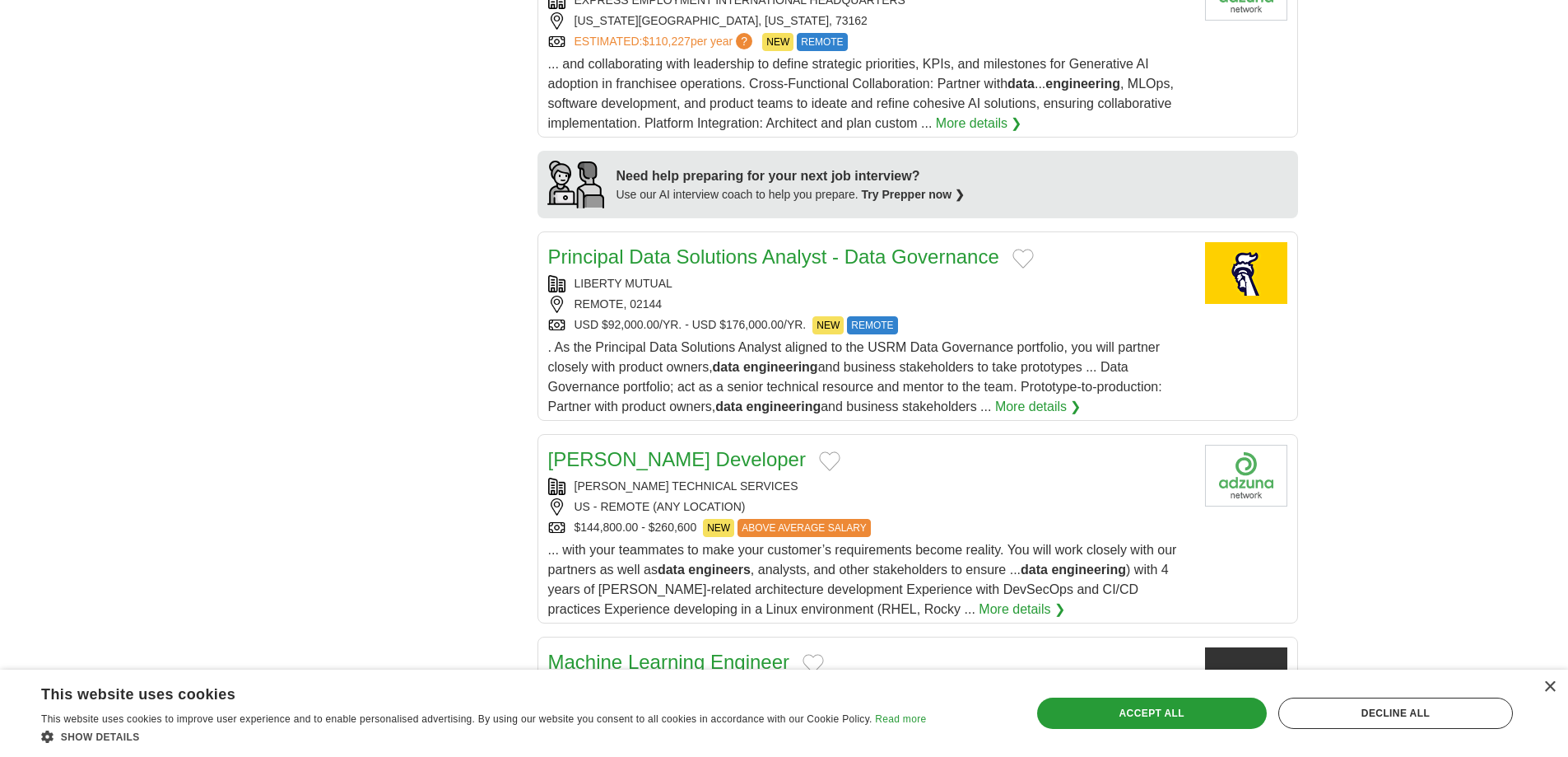
scroll to position [1308, 0]
click at [668, 292] on div "LIBERTY MUTUAL REMOTE, 02144 USD $92,000.00/YR. - USD $176,000.00/YR. NEW REMOTE" at bounding box center [869, 303] width 643 height 60
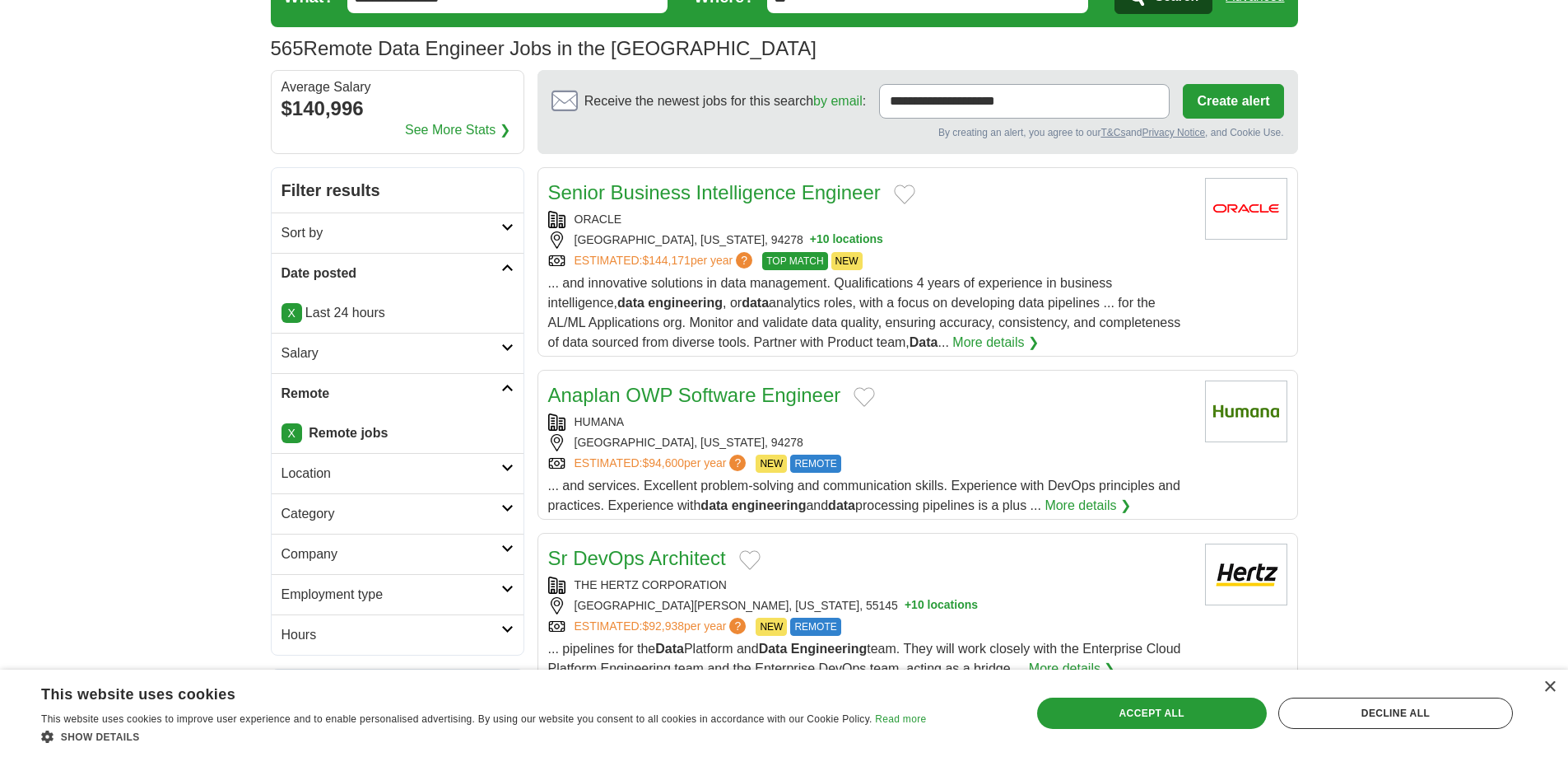
scroll to position [0, 0]
